Goal: Information Seeking & Learning: Learn about a topic

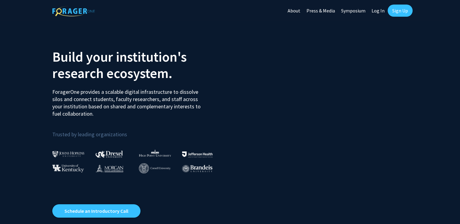
click at [382, 8] on link "Log In" at bounding box center [378, 10] width 19 height 21
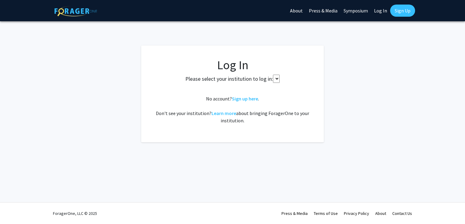
select select
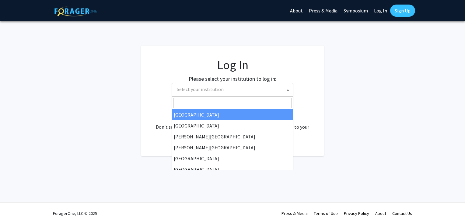
click at [208, 84] on span "Select your institution" at bounding box center [233, 89] width 119 height 12
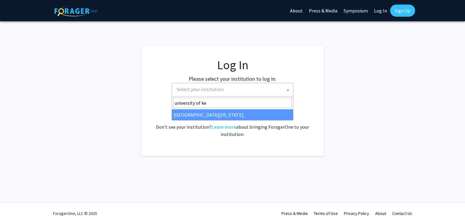
type input "university of [PERSON_NAME]"
select select "13"
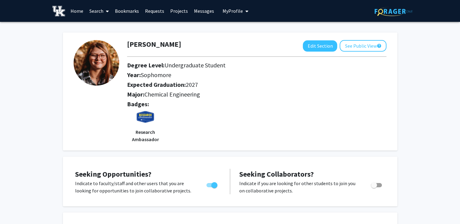
click at [78, 9] on link "Home" at bounding box center [77, 10] width 19 height 21
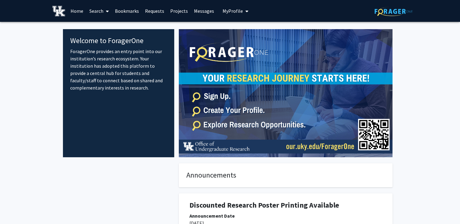
click at [101, 12] on link "Search" at bounding box center [99, 10] width 26 height 21
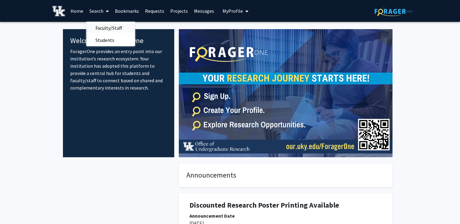
click at [99, 25] on span "Faculty/Staff" at bounding box center [108, 28] width 45 height 12
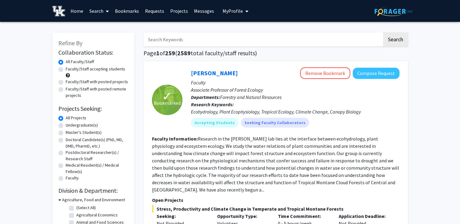
click at [165, 36] on input "Search Keywords" at bounding box center [263, 40] width 239 height 14
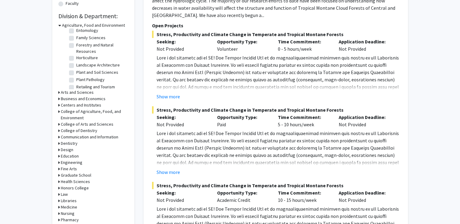
scroll to position [175, 0]
click at [73, 164] on h3 "Engineering" at bounding box center [72, 162] width 22 height 6
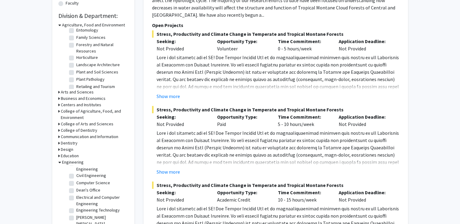
scroll to position [20, 0]
click at [80, 179] on label "Civil Engineering" at bounding box center [91, 178] width 30 height 6
click at [80, 179] on input "Civil Engineering" at bounding box center [78, 177] width 4 height 4
checkbox input "true"
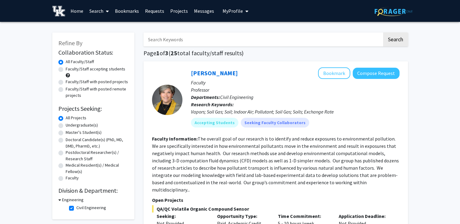
click at [79, 179] on label "Faculty" at bounding box center [72, 178] width 13 height 6
click at [70, 179] on input "Faculty" at bounding box center [68, 177] width 4 height 4
radio input "true"
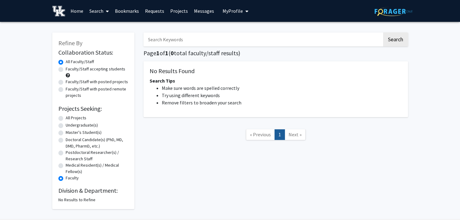
click at [66, 118] on label "All Projects" at bounding box center [76, 118] width 21 height 6
click at [66, 118] on input "All Projects" at bounding box center [68, 117] width 4 height 4
radio input "true"
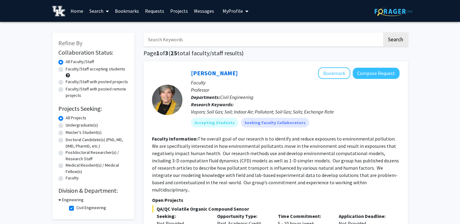
click at [184, 42] on input "Search Keywords" at bounding box center [263, 40] width 239 height 14
type input "s"
type input "infastructure"
click at [383, 33] on button "Search" at bounding box center [395, 40] width 25 height 14
checkbox input "false"
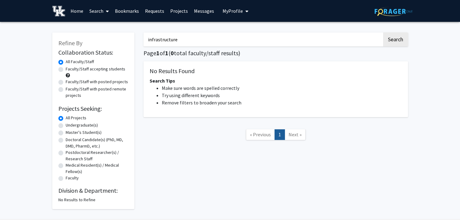
type input "infrastructure"
click at [383, 33] on button "Search" at bounding box center [395, 40] width 25 height 14
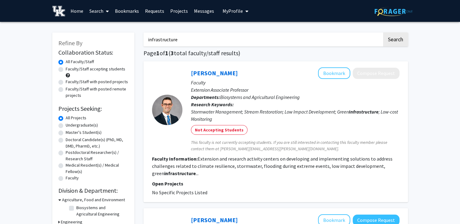
click at [186, 36] on input "infrastructure" at bounding box center [263, 40] width 239 height 14
click at [396, 36] on button "Search" at bounding box center [395, 40] width 25 height 14
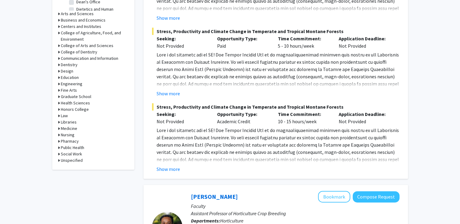
scroll to position [254, 0]
click at [62, 83] on h3 "Engineering" at bounding box center [72, 84] width 22 height 6
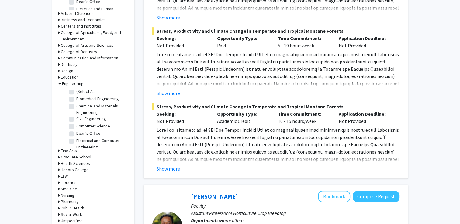
click at [81, 117] on label "Civil Engineering" at bounding box center [91, 119] width 30 height 6
click at [80, 117] on input "Civil Engineering" at bounding box center [78, 118] width 4 height 4
checkbox input "true"
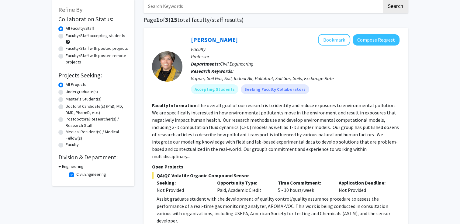
scroll to position [34, 0]
click at [68, 174] on fg-checkbox-list "Civil Engineering Civil Engineering" at bounding box center [98, 175] width 61 height 10
click at [76, 175] on label "Civil Engineering" at bounding box center [91, 174] width 30 height 6
click at [76, 175] on input "Civil Engineering" at bounding box center [78, 173] width 4 height 4
checkbox input "false"
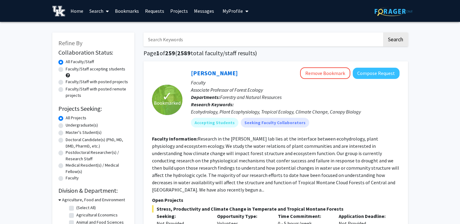
click at [169, 37] on input "Search Keywords" at bounding box center [263, 40] width 239 height 14
type input "s"
type input "infrastructure"
click at [383, 33] on button "Search" at bounding box center [395, 40] width 25 height 14
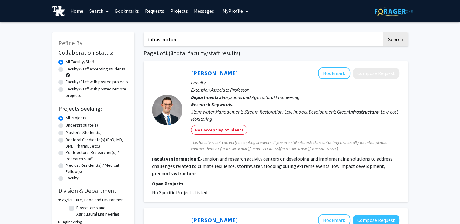
click at [218, 41] on input "infrastructure" at bounding box center [263, 40] width 239 height 14
type input "artificial intelligence"
click at [383, 33] on button "Search" at bounding box center [395, 40] width 25 height 14
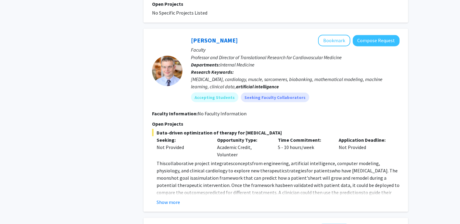
scroll to position [1095, 0]
click at [167, 199] on button "Show more" at bounding box center [168, 202] width 23 height 7
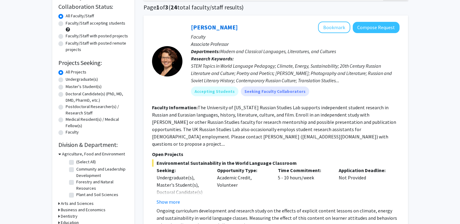
scroll to position [0, 0]
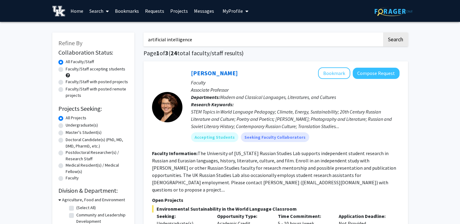
click at [196, 46] on input "artificial intelligence" at bounding box center [263, 40] width 239 height 14
type input "machine learning"
click at [383, 33] on button "Search" at bounding box center [395, 40] width 25 height 14
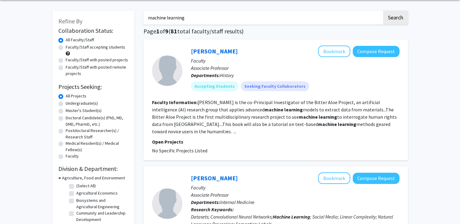
scroll to position [22, 0]
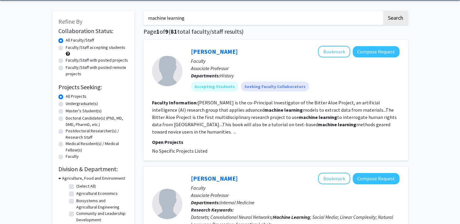
click at [200, 14] on input "machine learning" at bounding box center [263, 18] width 239 height 14
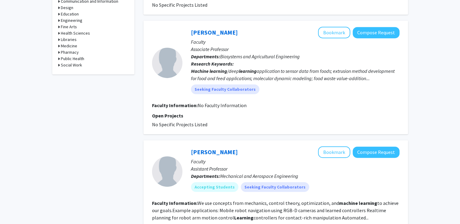
scroll to position [288, 0]
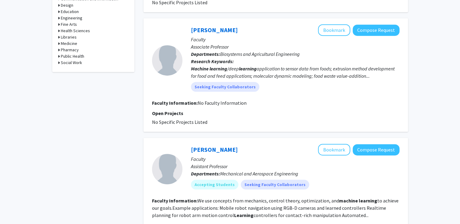
drag, startPoint x: 213, startPoint y: 28, endPoint x: 181, endPoint y: 92, distance: 71.1
click at [181, 92] on div at bounding box center [167, 60] width 30 height 72
drag, startPoint x: 198, startPoint y: 30, endPoint x: 293, endPoint y: 87, distance: 111.5
click at [293, 87] on div "Seeking Faculty Collaborators" at bounding box center [295, 87] width 211 height 12
click at [218, 30] on link "[PERSON_NAME]" at bounding box center [214, 30] width 47 height 8
